Goal: Transaction & Acquisition: Subscribe to service/newsletter

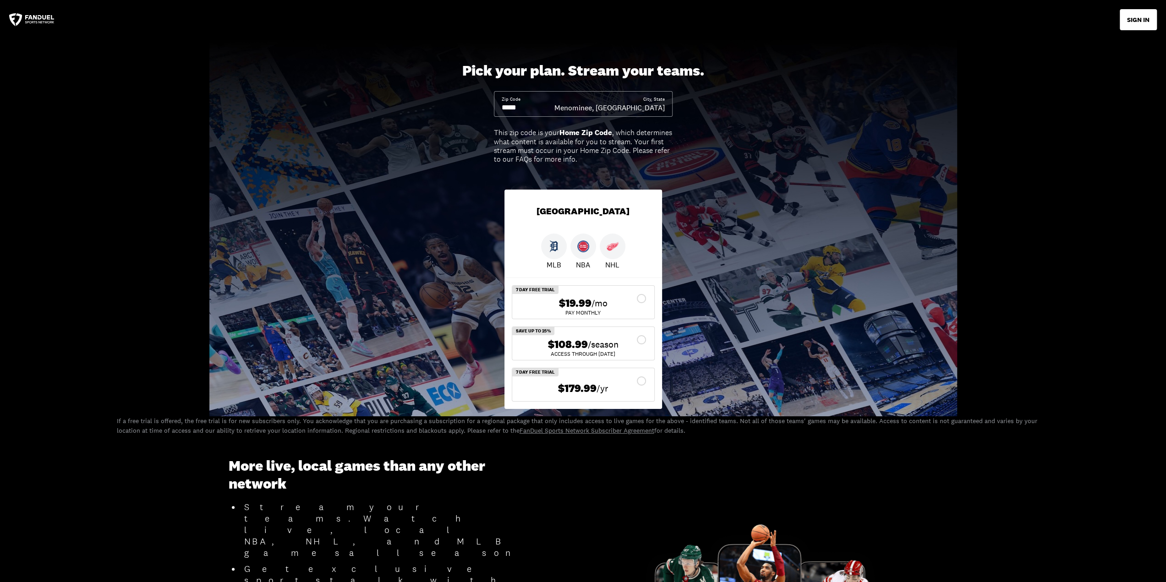
click at [537, 109] on input at bounding box center [528, 108] width 53 height 10
click at [523, 109] on input at bounding box center [528, 108] width 53 height 10
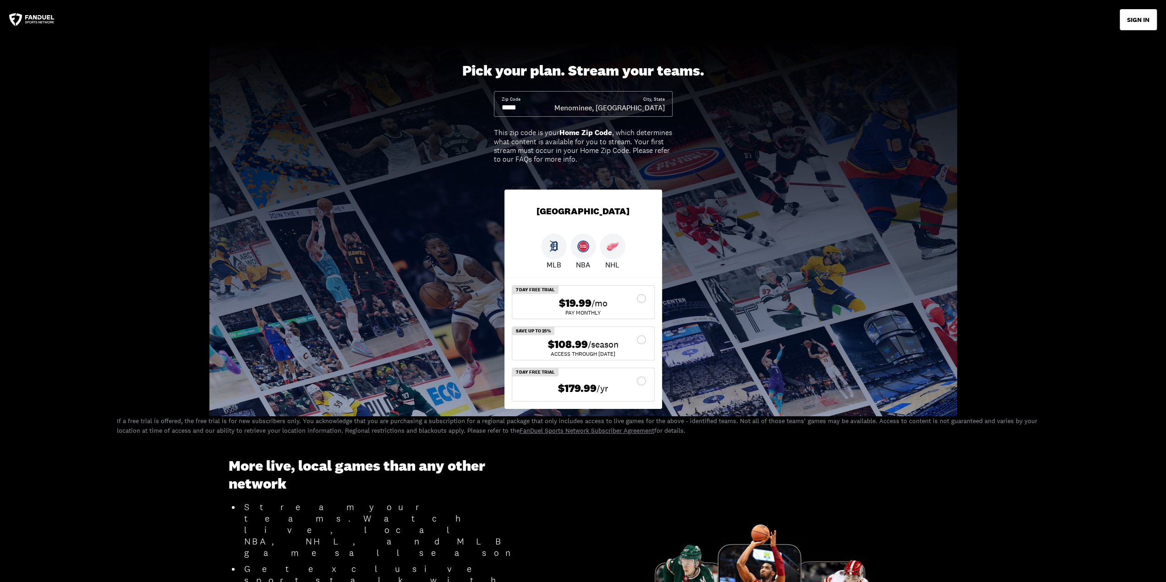
click at [523, 109] on input at bounding box center [528, 108] width 53 height 10
click at [512, 111] on input at bounding box center [528, 108] width 53 height 10
click at [515, 109] on input at bounding box center [528, 108] width 53 height 10
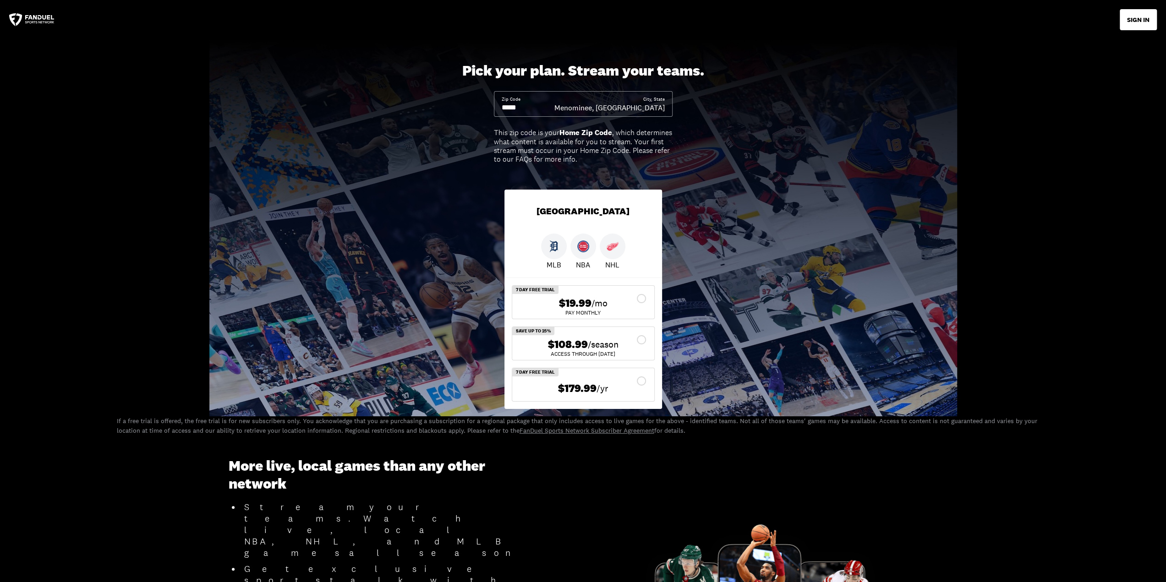
click at [515, 109] on input at bounding box center [528, 108] width 53 height 10
click at [652, 110] on div "Menominee, [GEOGRAPHIC_DATA]" at bounding box center [609, 108] width 110 height 10
